Goal: Task Accomplishment & Management: Manage account settings

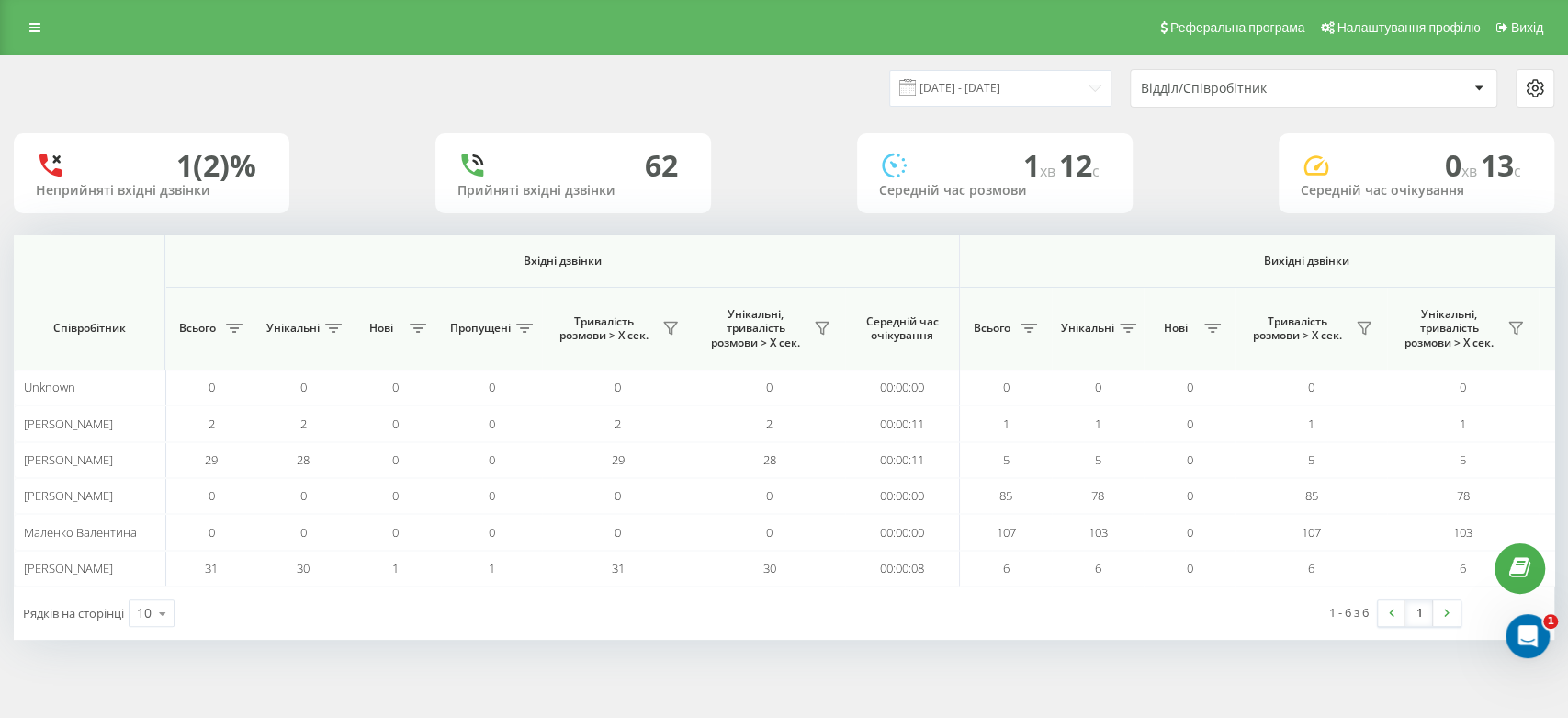
scroll to position [0, 1022]
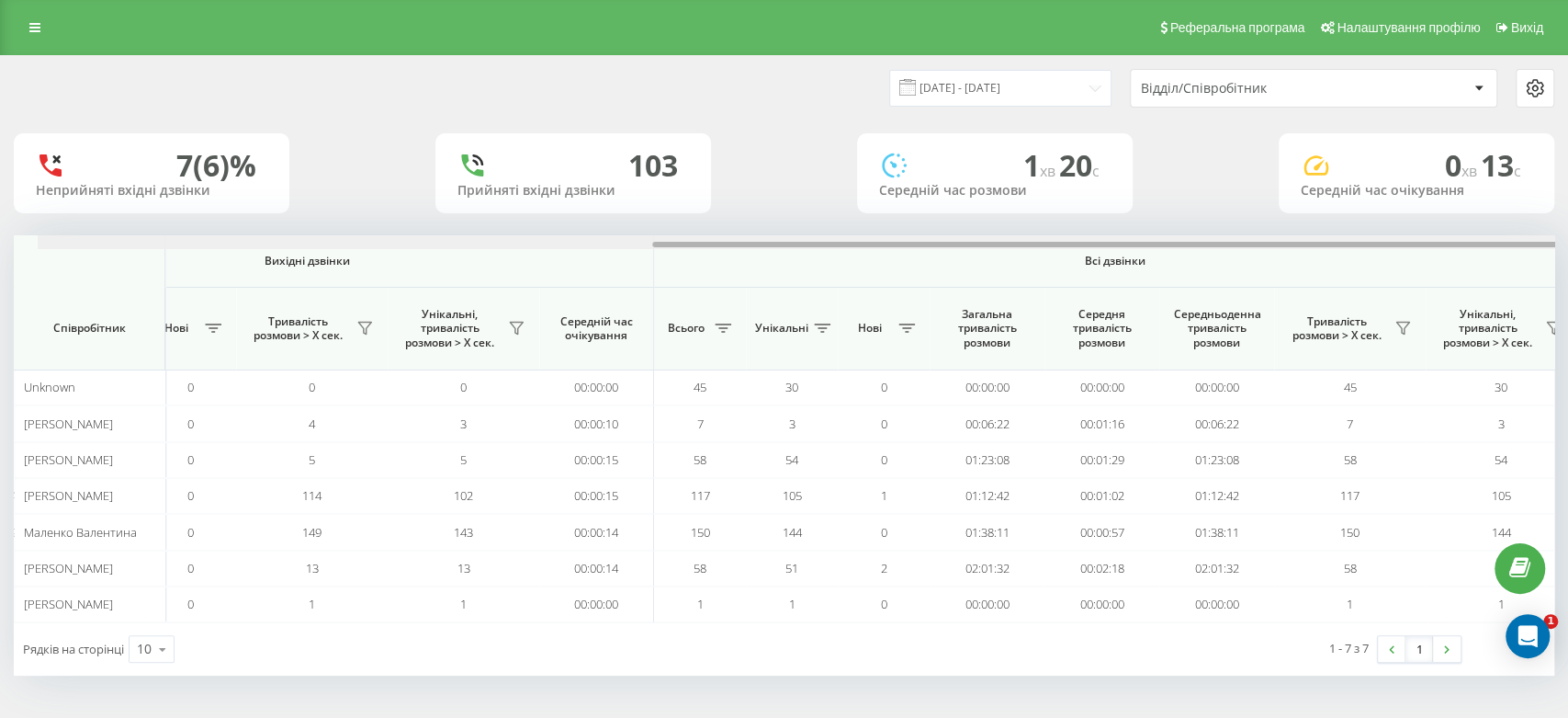
scroll to position [0, 1022]
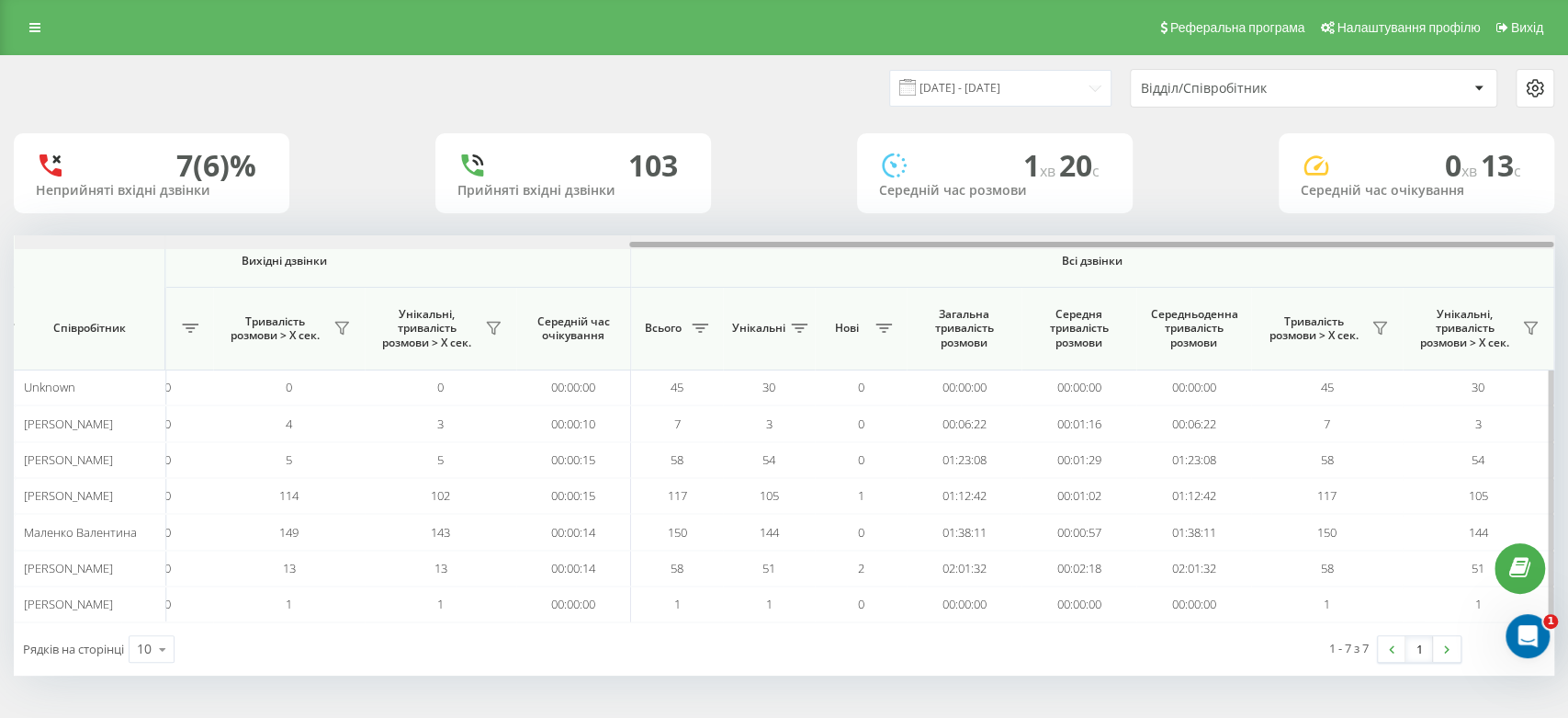
drag, startPoint x: 746, startPoint y: 246, endPoint x: 1417, endPoint y: 234, distance: 671.1
click at [1417, 235] on div at bounding box center [784, 242] width 1540 height 14
drag, startPoint x: 645, startPoint y: 243, endPoint x: 1386, endPoint y: 231, distance: 741.1
click at [1386, 231] on div "20.08.2025 - 20.08.2025 Відділ/Співробітник 7 (6)% Неприйняті вхідні дзвінки 11…" at bounding box center [784, 366] width 1541 height 620
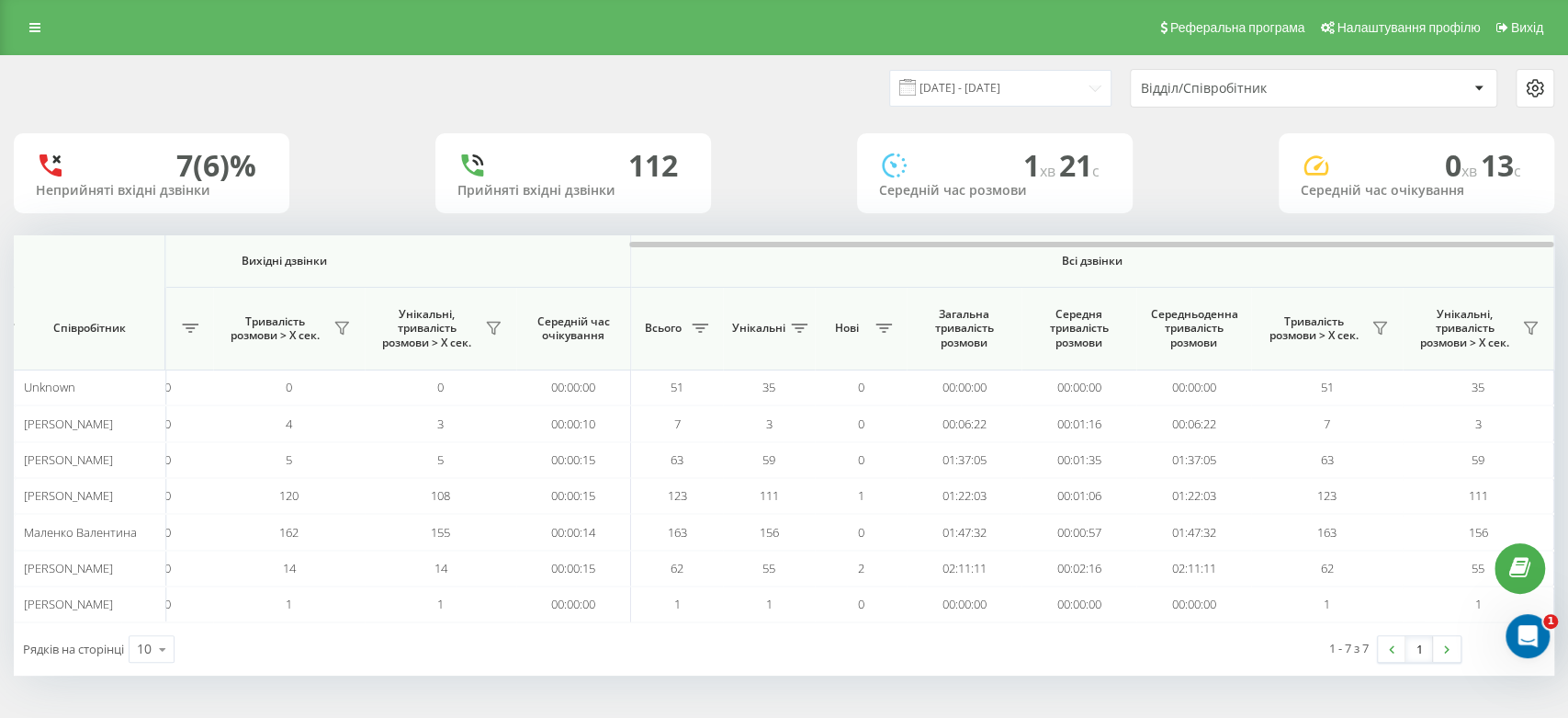
scroll to position [0, 1022]
click at [31, 19] on link at bounding box center [35, 28] width 33 height 26
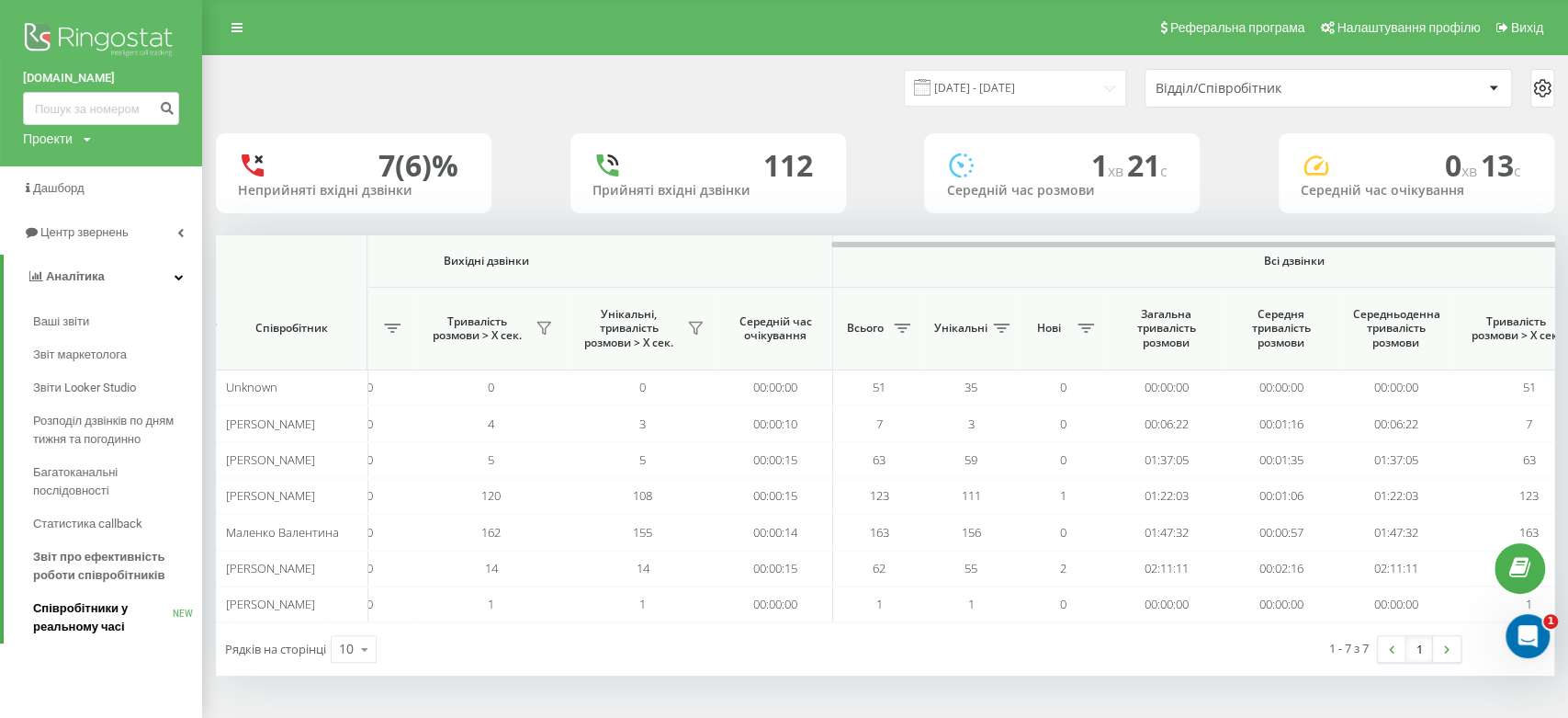
drag, startPoint x: 84, startPoint y: 620, endPoint x: 97, endPoint y: 624, distance: 13.6
click at [85, 621] on span "Співробітники у реальному часі" at bounding box center [103, 618] width 140 height 37
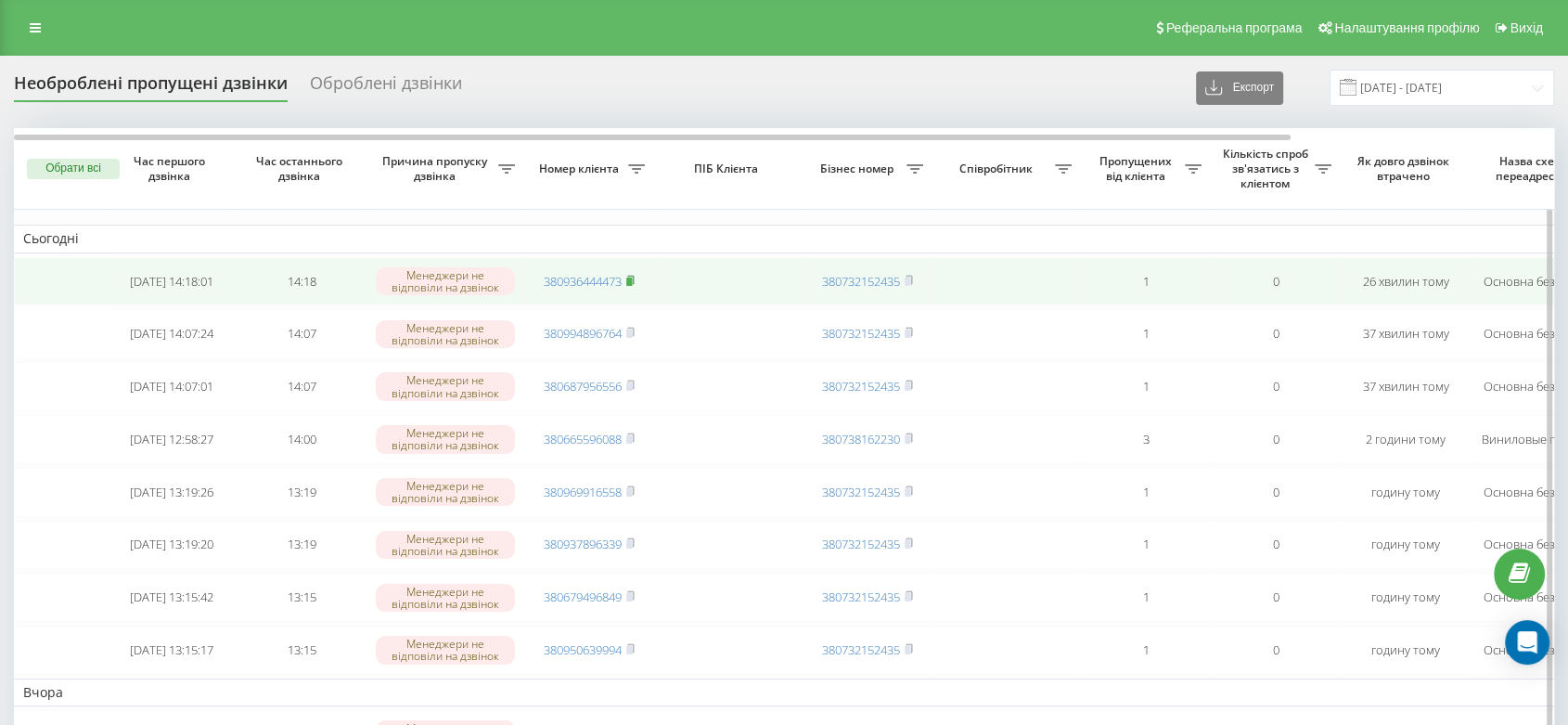
click at [632, 281] on rect at bounding box center [629, 282] width 6 height 8
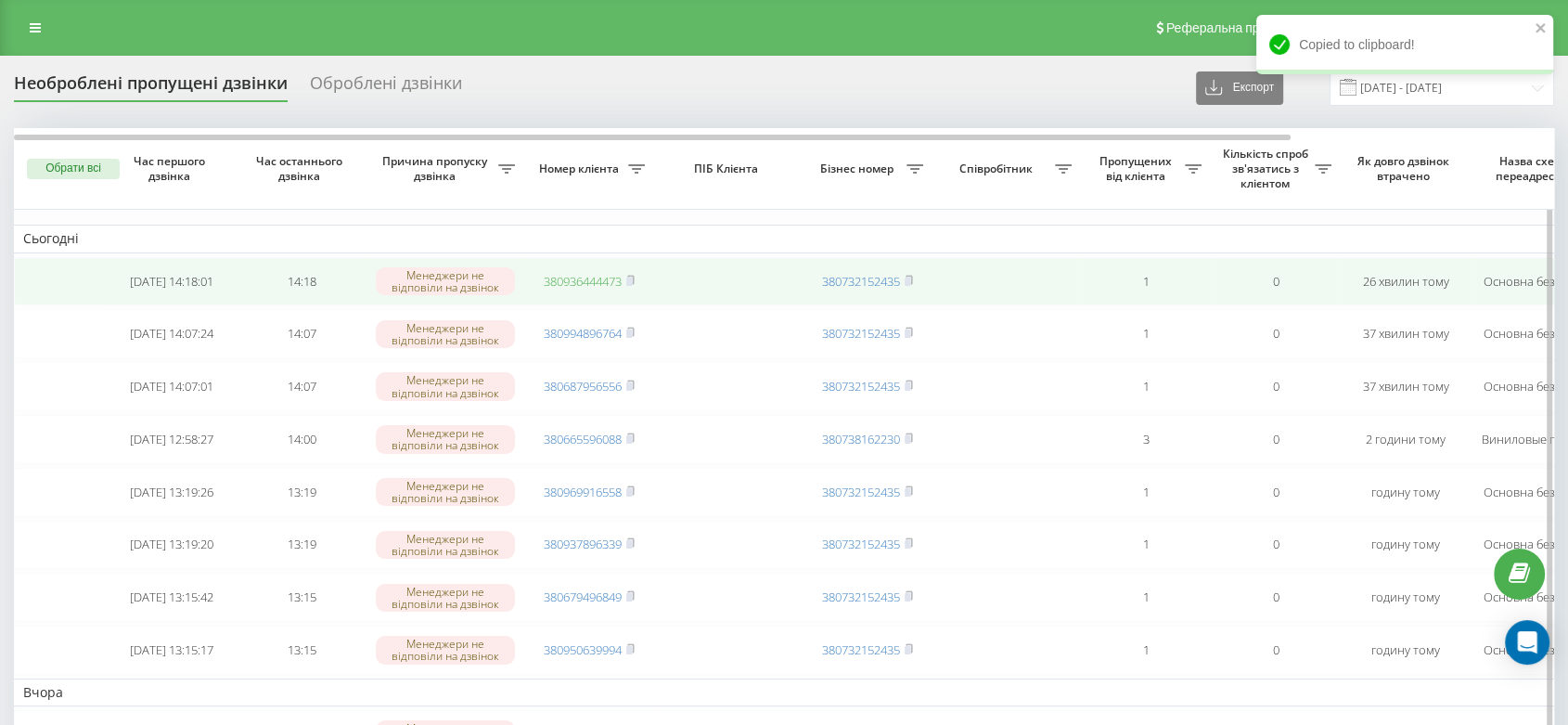
click at [597, 286] on link "380936444473" at bounding box center [582, 282] width 78 height 17
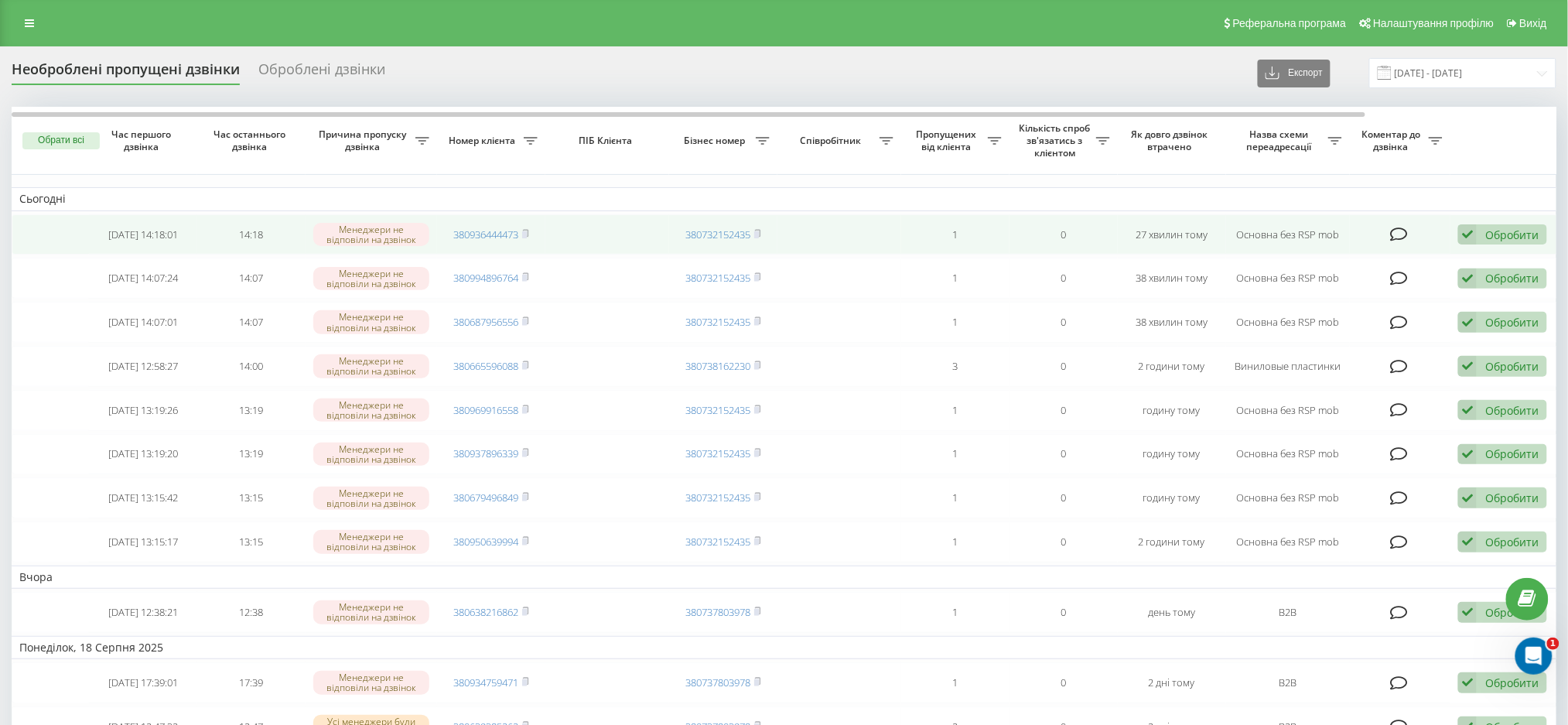
click at [1307, 229] on div "Обробити" at bounding box center [1512, 235] width 53 height 15
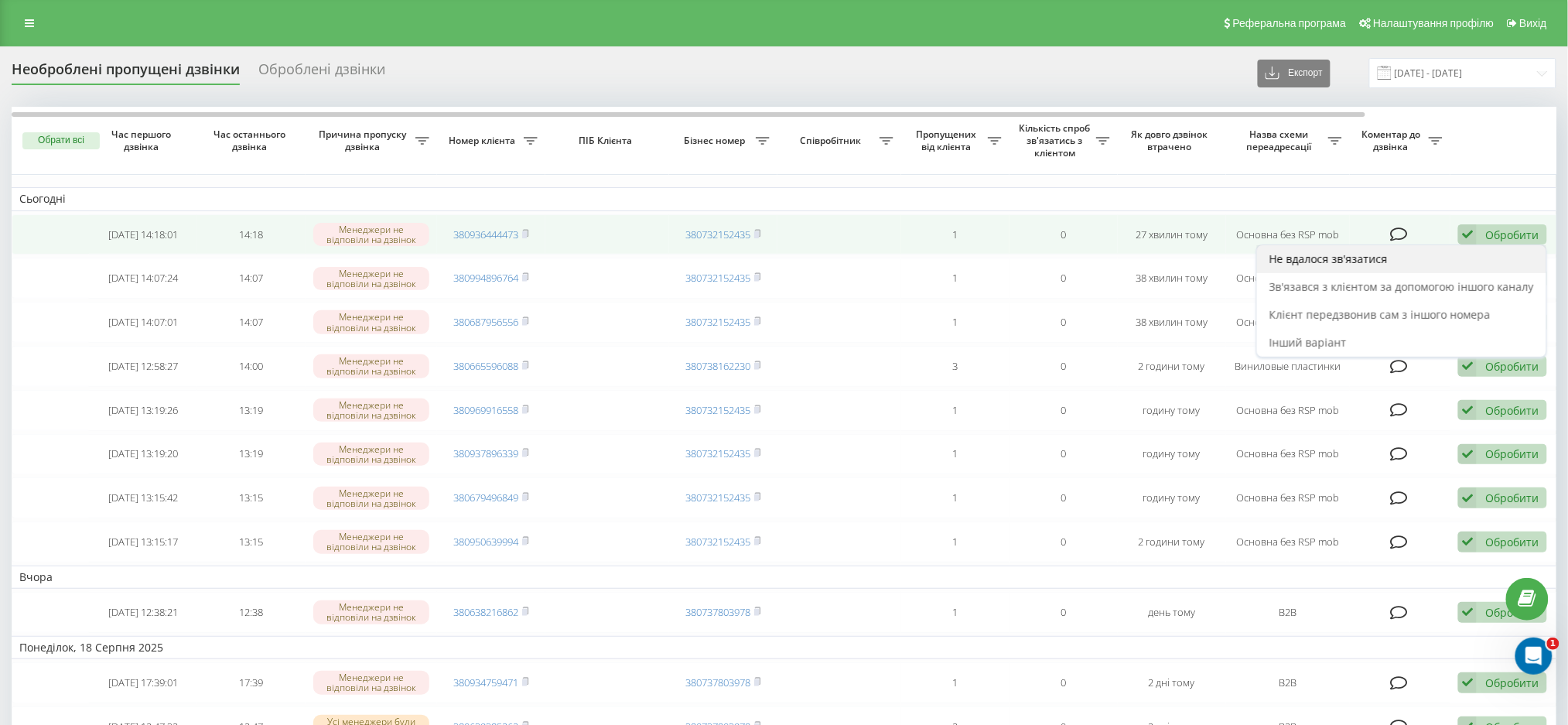
click at [1307, 264] on span "Не вдалося зв'язатися" at bounding box center [1329, 258] width 119 height 15
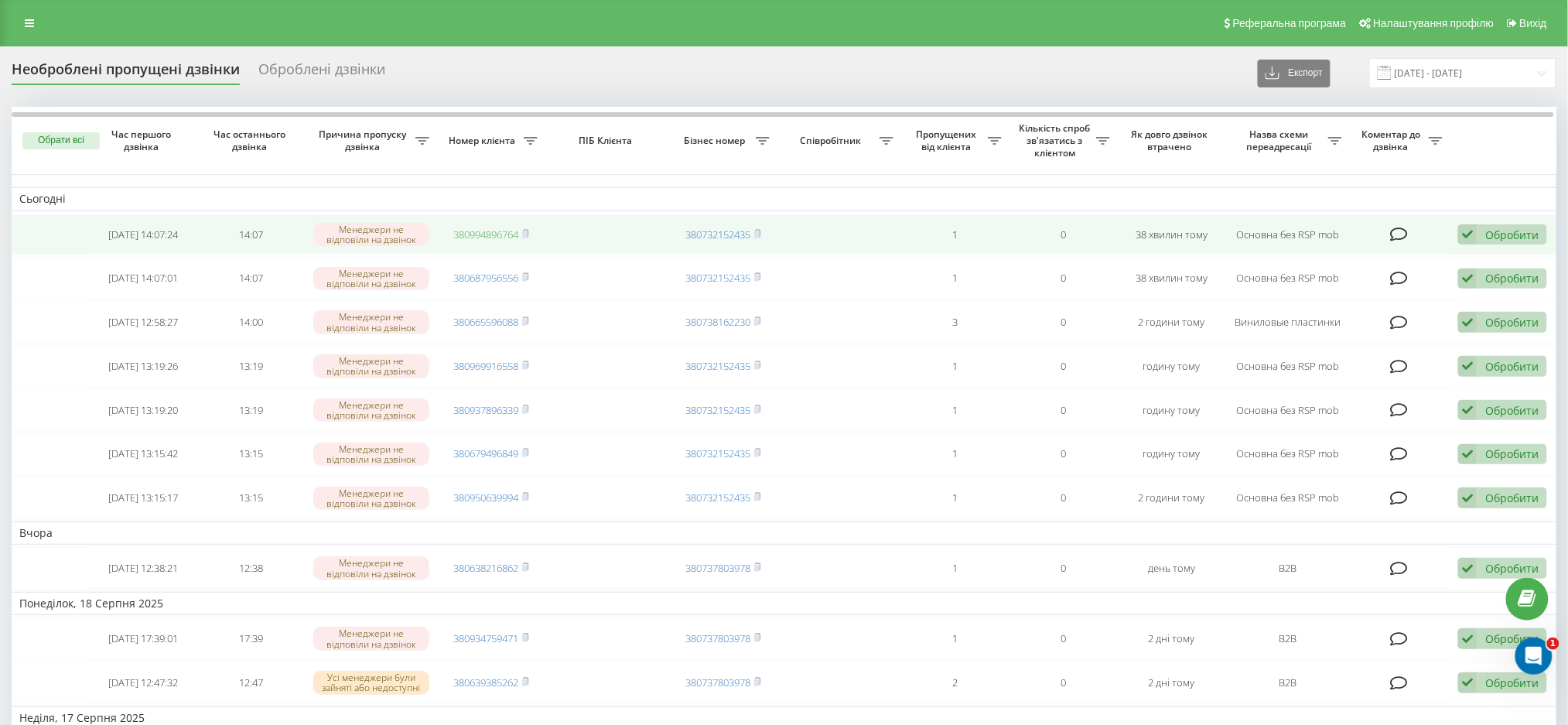
click at [477, 230] on link "380994896764" at bounding box center [485, 235] width 65 height 14
drag, startPoint x: 1506, startPoint y: 232, endPoint x: 1492, endPoint y: 247, distance: 20.5
click at [1307, 232] on div "Обробити" at bounding box center [1512, 235] width 53 height 15
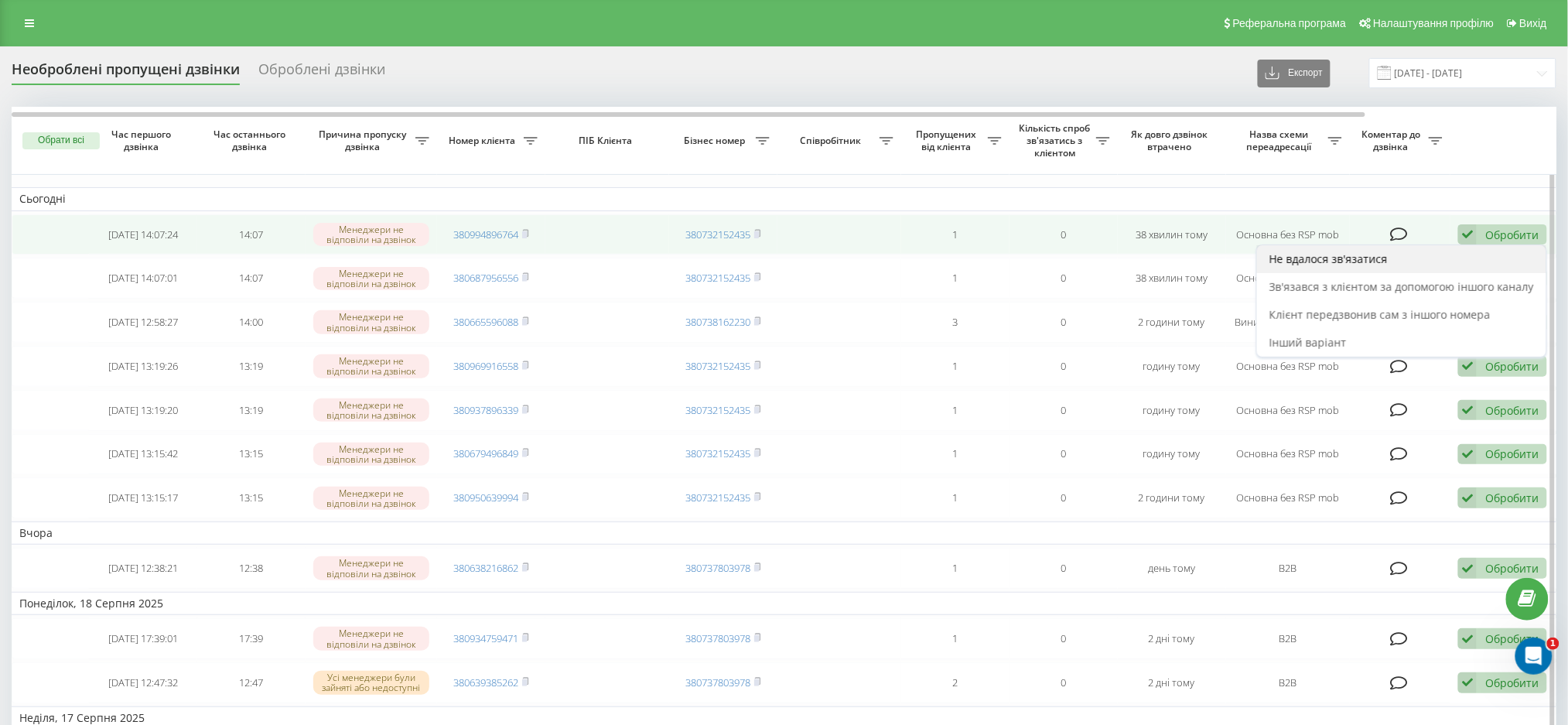
click at [1307, 265] on span "Не вдалося зв'язатися" at bounding box center [1329, 258] width 119 height 15
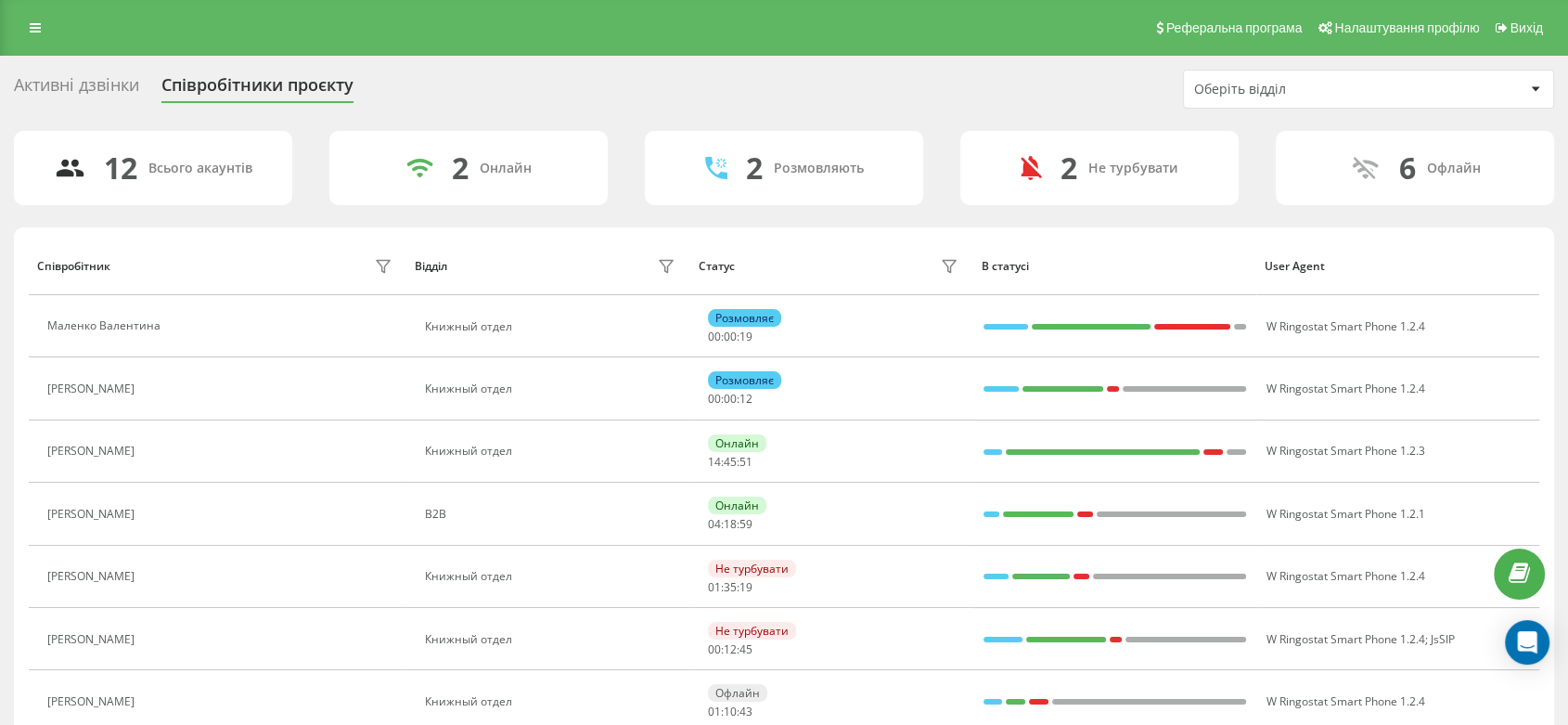
click at [69, 82] on div "Активні дзвінки" at bounding box center [77, 89] width 125 height 29
